Goal: Task Accomplishment & Management: Use online tool/utility

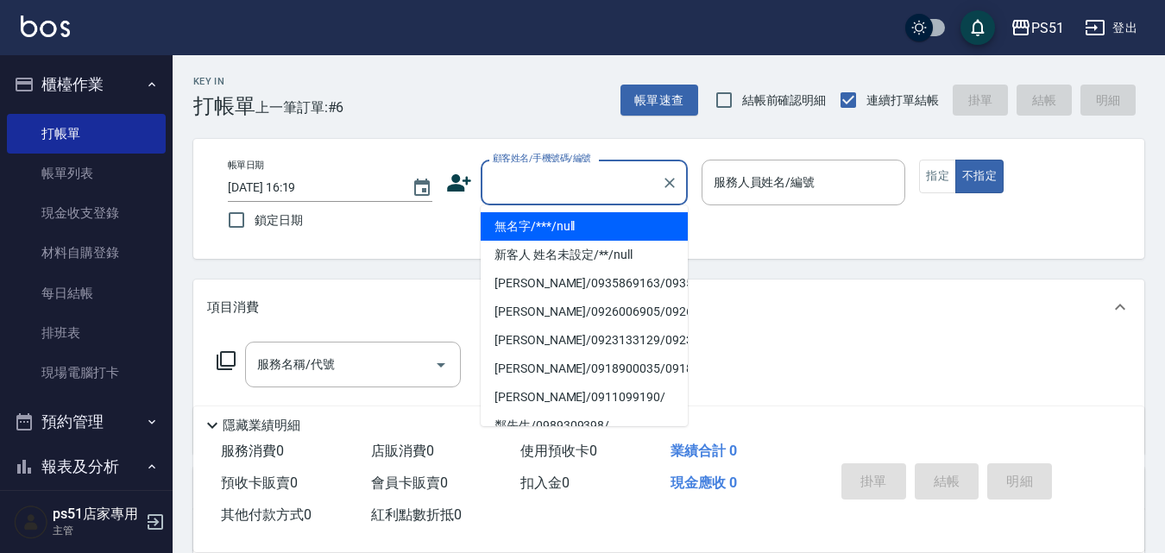
click at [506, 179] on input "顧客姓名/手機號碼/編號" at bounding box center [571, 182] width 166 height 30
click at [540, 219] on li "無名字/***/null" at bounding box center [584, 226] width 207 height 28
type input "無名字/***/null"
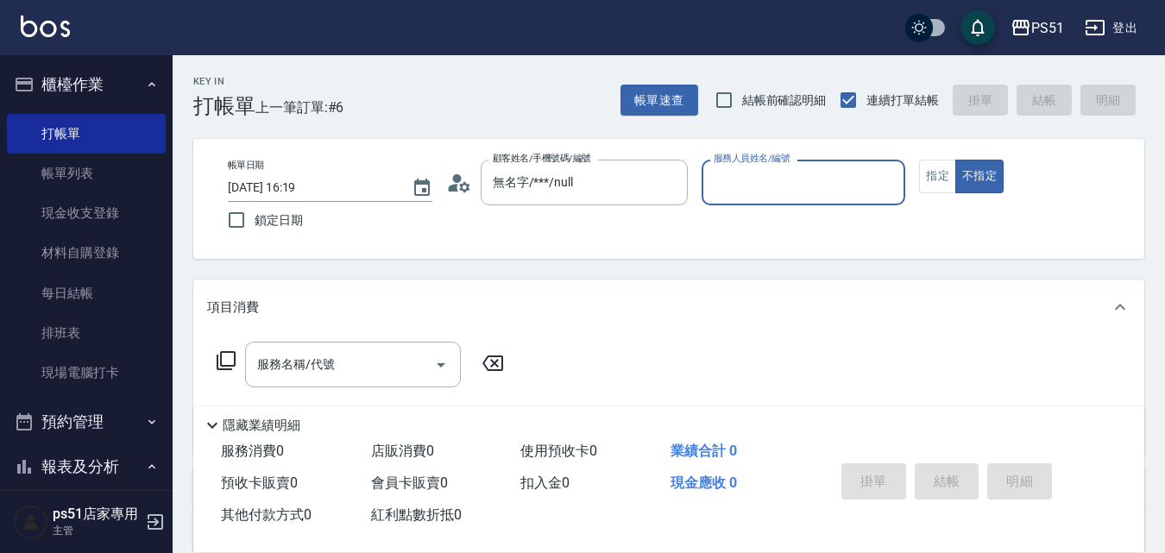
click at [732, 184] on input "服務人員姓名/編號" at bounding box center [803, 182] width 189 height 30
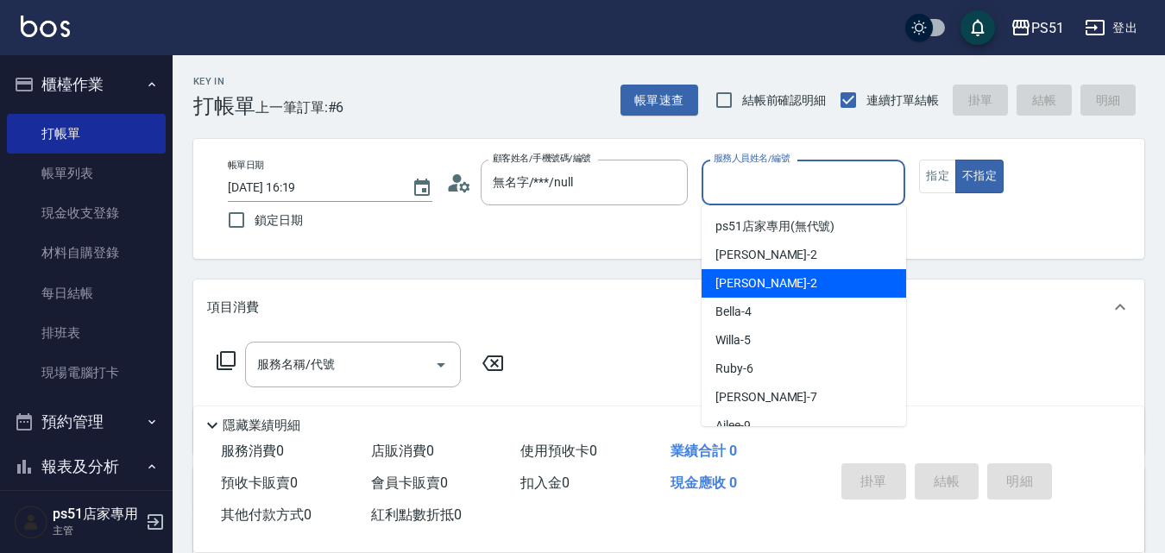
click at [734, 283] on span "[PERSON_NAME] -2" at bounding box center [766, 283] width 102 height 18
type input "[PERSON_NAME]-2"
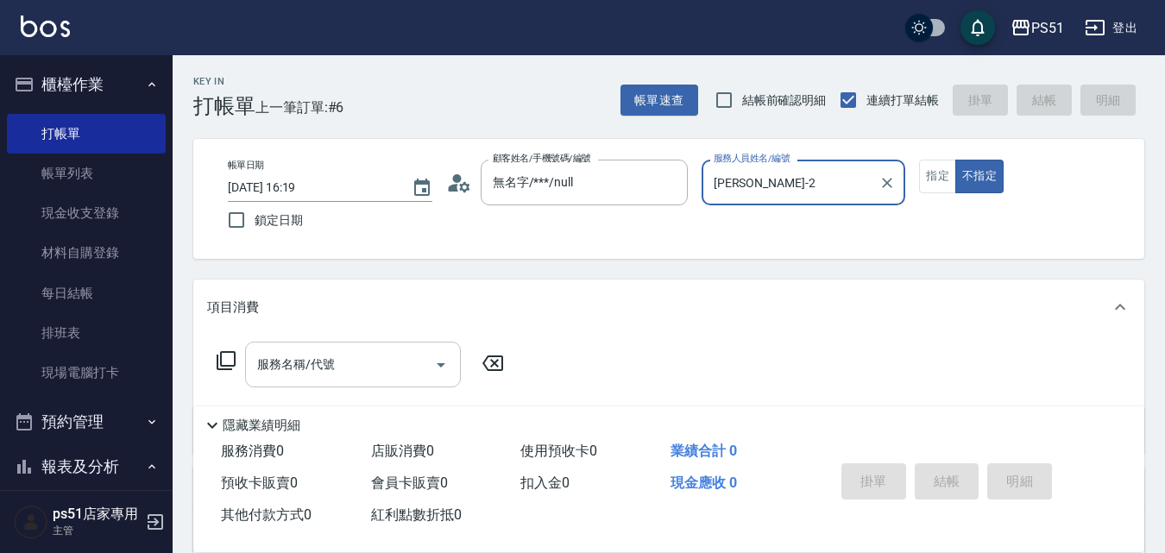
drag, startPoint x: 369, startPoint y: 374, endPoint x: 376, endPoint y: 343, distance: 31.0
click at [369, 374] on input "服務名稱/代號" at bounding box center [340, 364] width 174 height 30
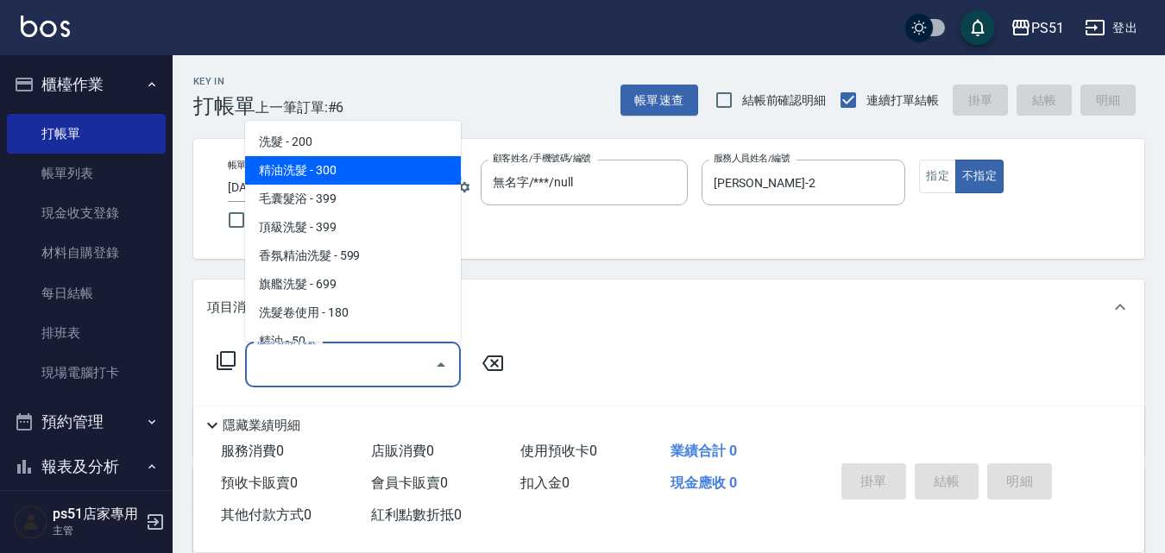
click at [407, 170] on span "精油洗髮 - 300" at bounding box center [353, 170] width 216 height 28
type input "精油洗髮(102)"
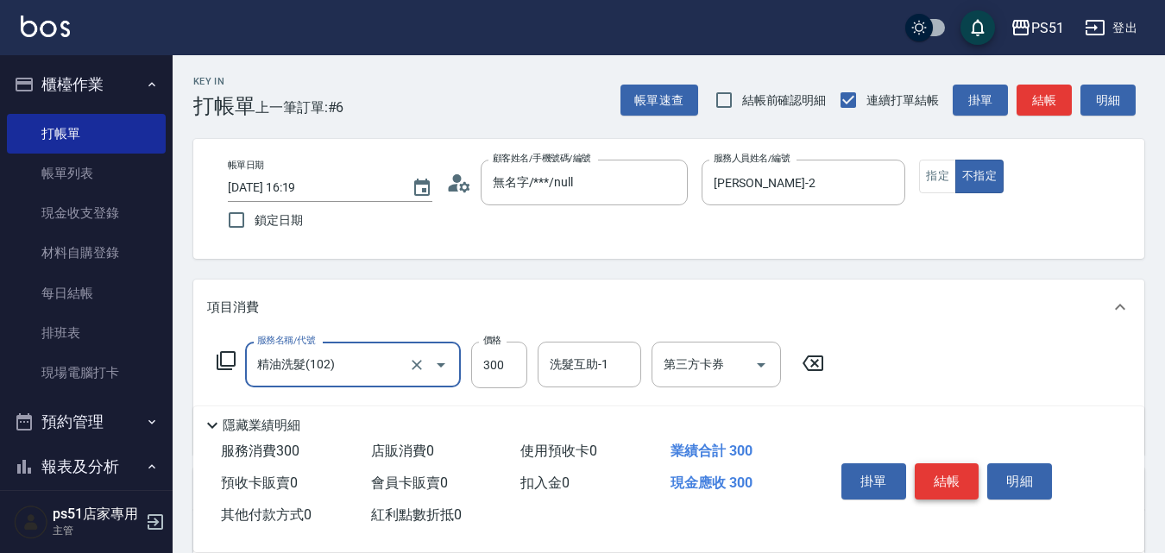
click at [967, 467] on button "結帳" at bounding box center [947, 481] width 65 height 36
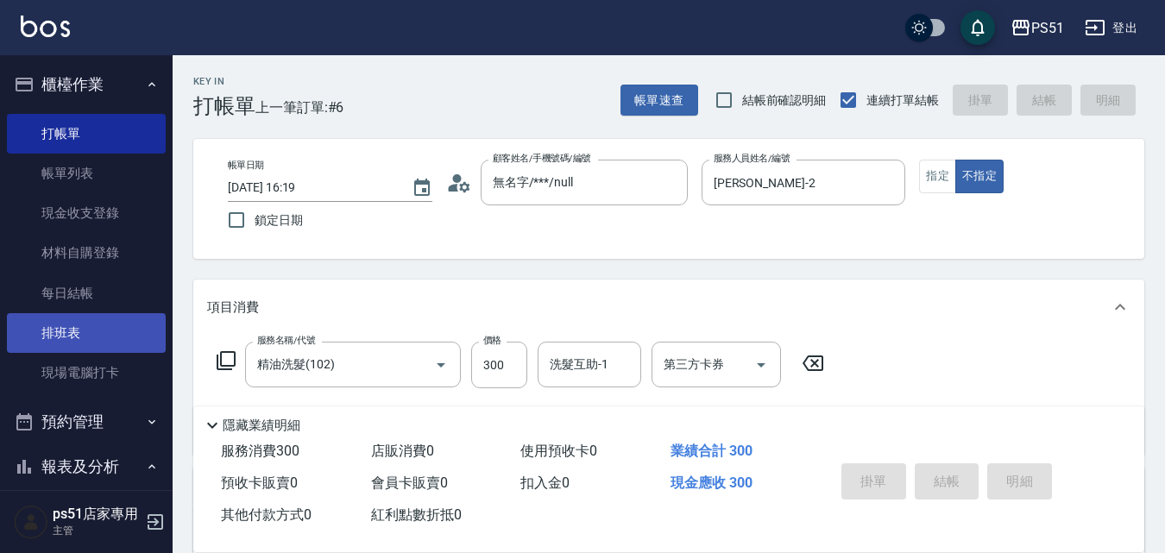
type input "[DATE] 17:22"
